Goal: Complete application form

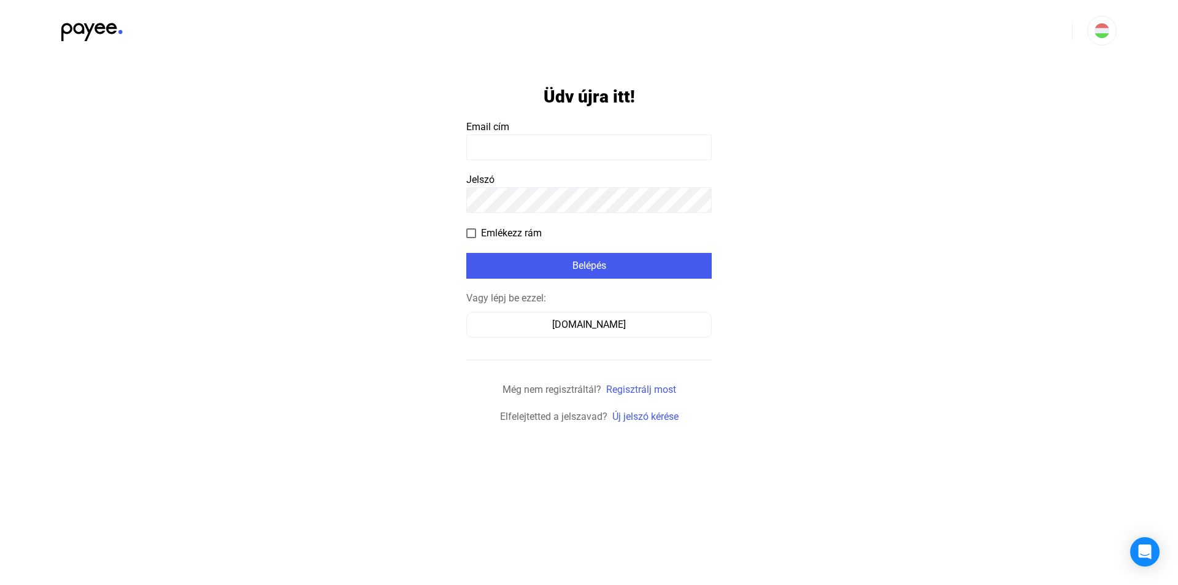
click at [594, 153] on input at bounding box center [588, 147] width 245 height 26
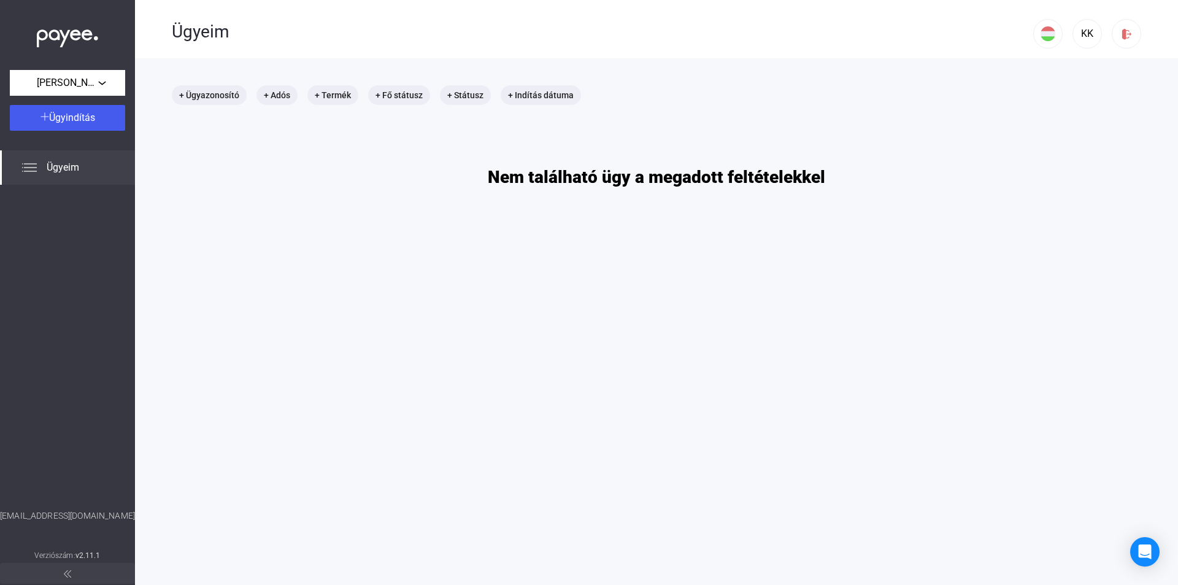
click at [65, 168] on span "Ügyeim" at bounding box center [63, 167] width 33 height 15
click at [29, 166] on img at bounding box center [29, 167] width 15 height 15
click at [64, 119] on span "Ügyindítás" at bounding box center [72, 118] width 46 height 12
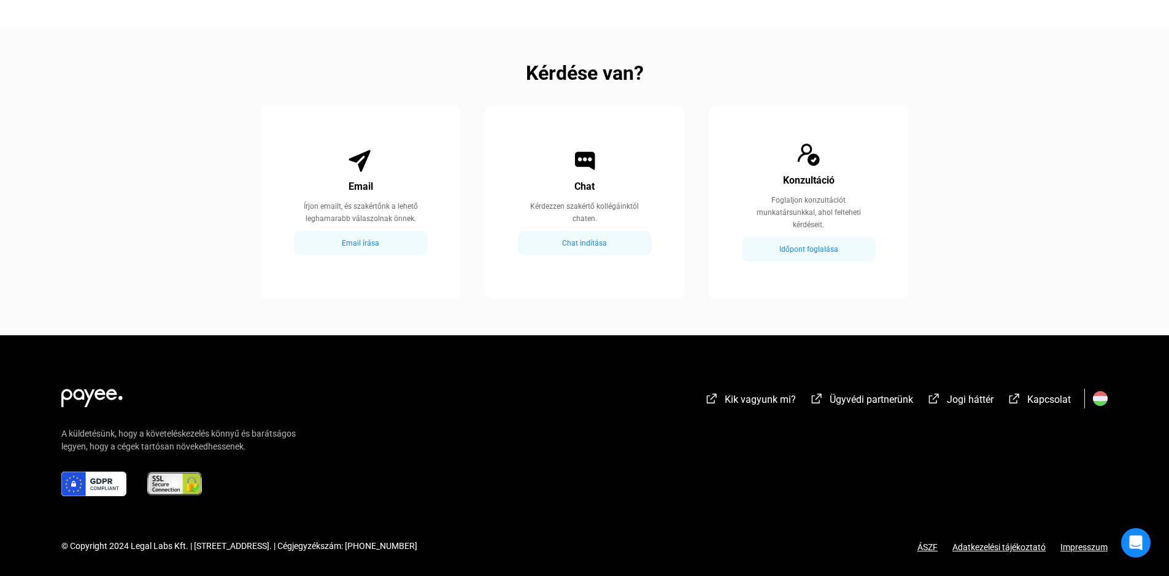
scroll to position [642, 0]
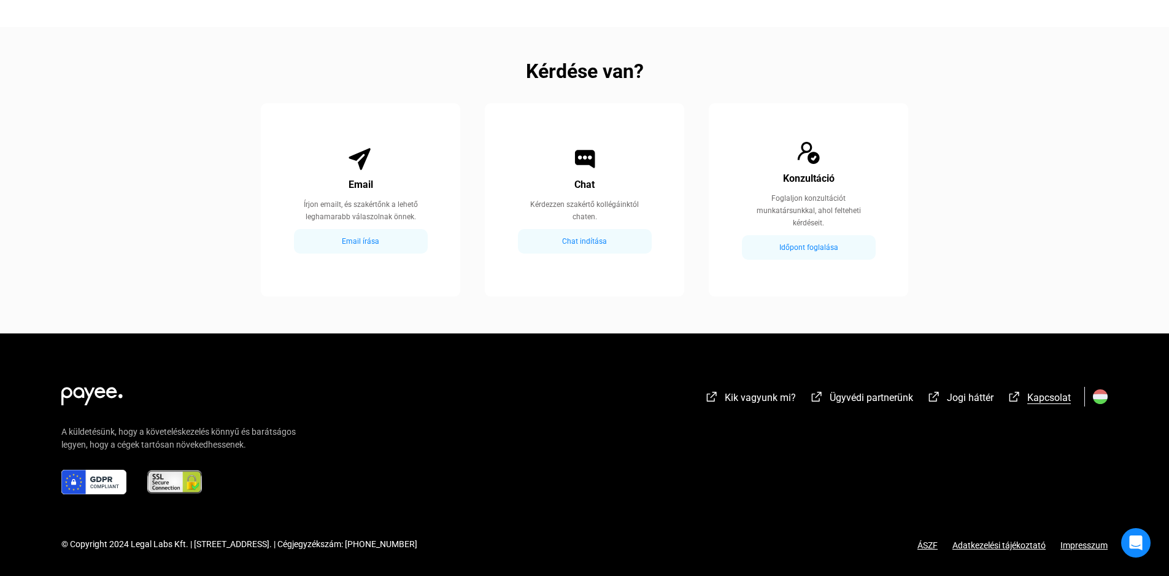
click at [1034, 394] on span "Kapcsolat" at bounding box center [1049, 398] width 44 height 12
